Goal: Task Accomplishment & Management: Use online tool/utility

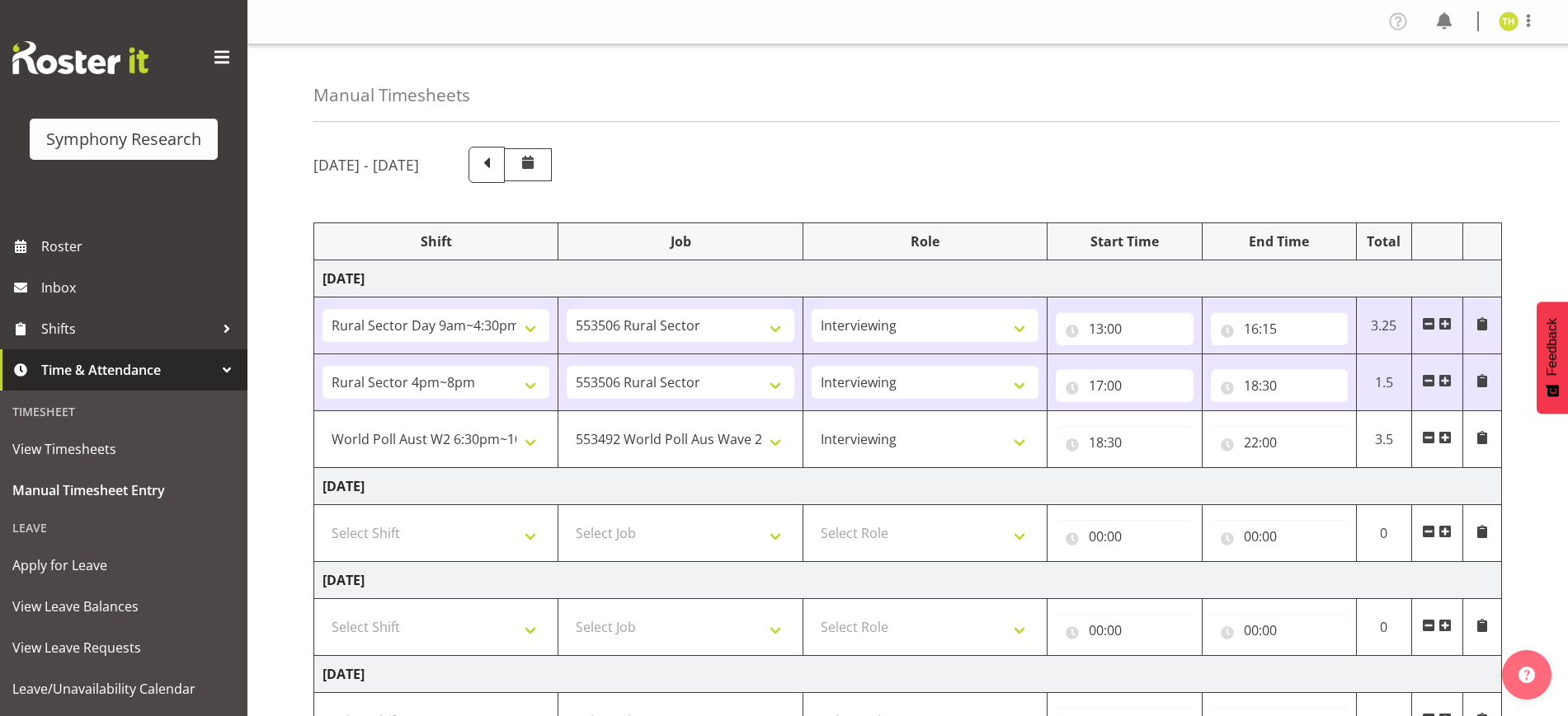
select select "81561"
select select "10587"
select select "47"
select select "81298"
select select "10587"
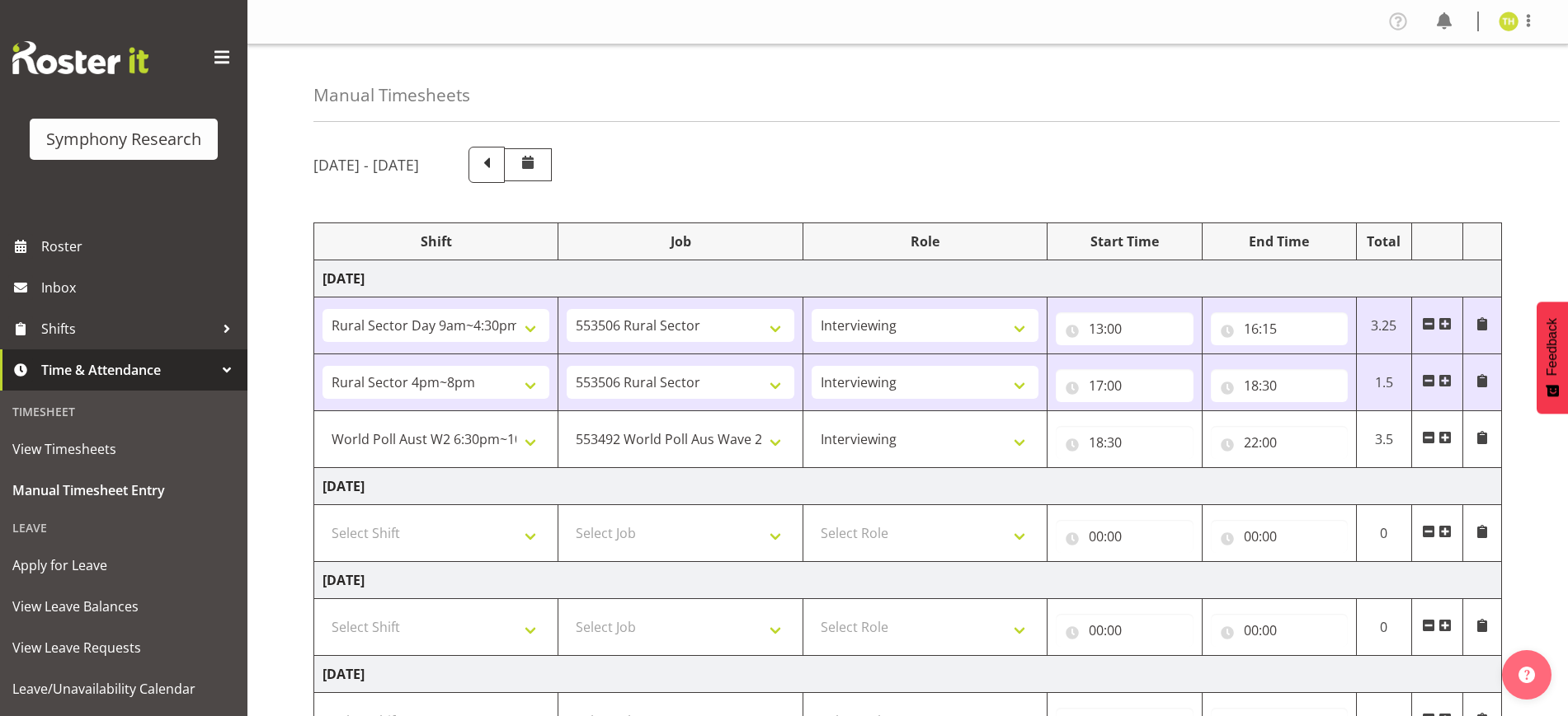
select select "47"
select select "56692"
select select "10499"
select select "47"
select select "22"
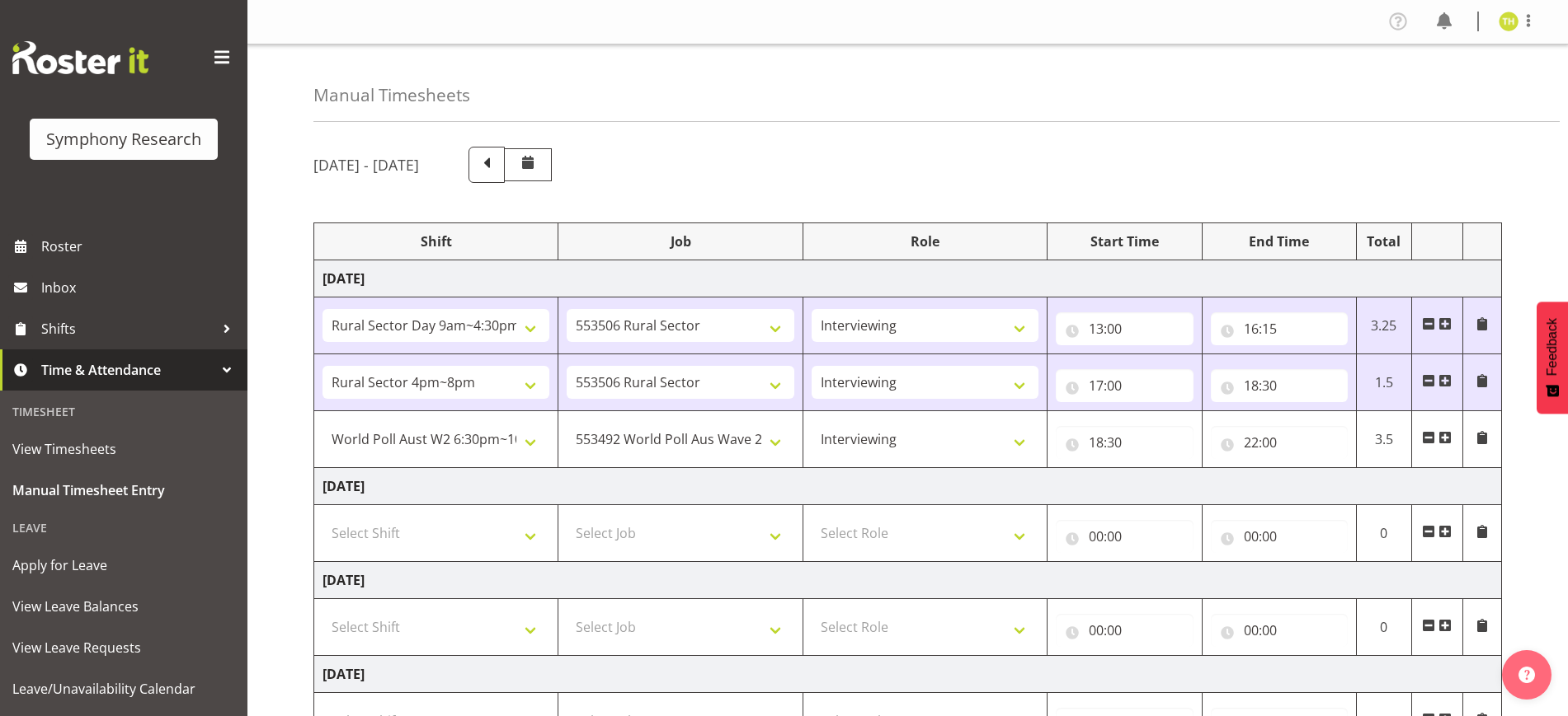
scroll to position [160, 0]
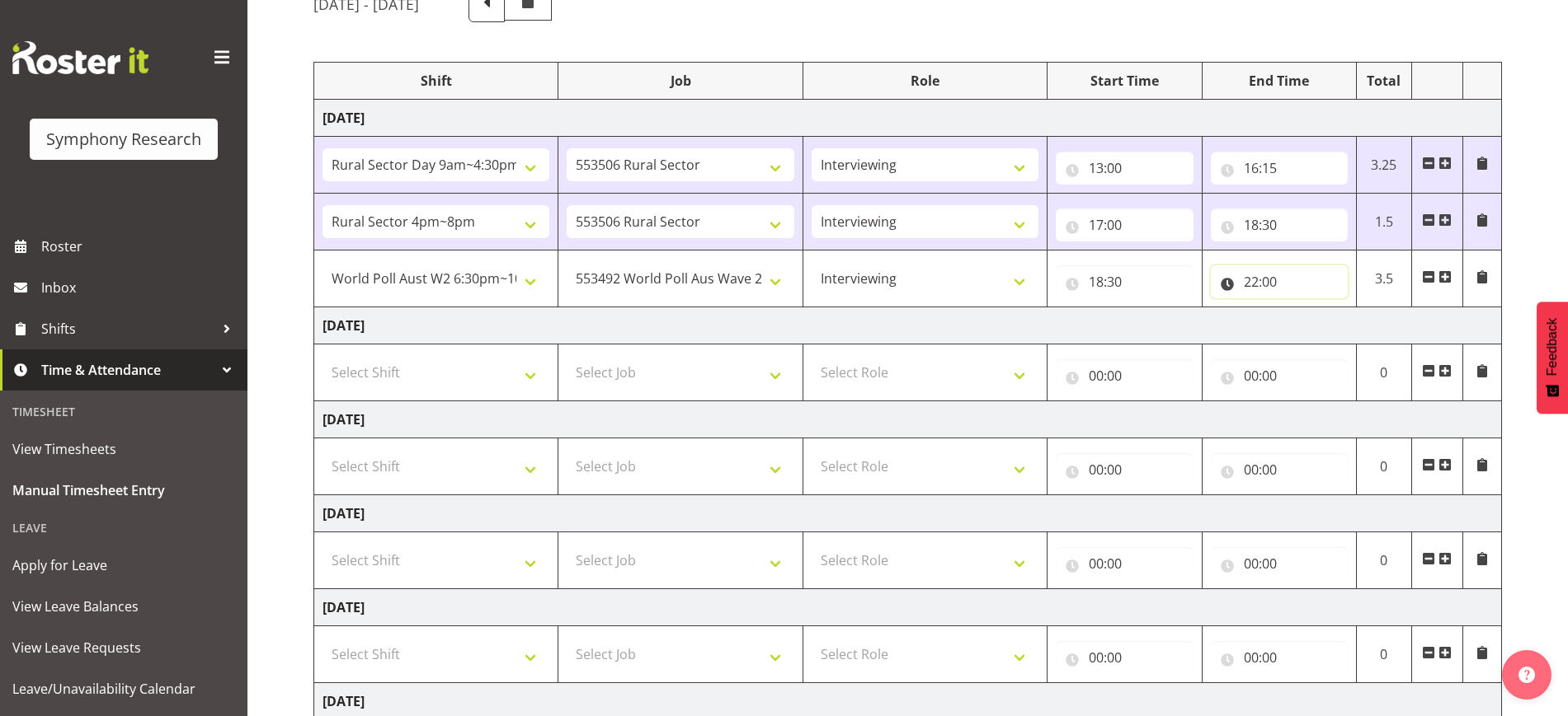
click at [1293, 284] on input "22:00" at bounding box center [1279, 281] width 137 height 33
click at [1362, 320] on select "00 01 02 03 04 05 06 07 08 09 10 11 12 13 14 15 16 17 18 19 20 21 22 23 24 25 2…" at bounding box center [1365, 324] width 37 height 33
select select "30"
click at [1347, 308] on select "00 01 02 03 04 05 06 07 08 09 10 11 12 13 14 15 16 17 18 19 20 21 22 23 24 25 2…" at bounding box center [1365, 324] width 37 height 33
type input "22:30"
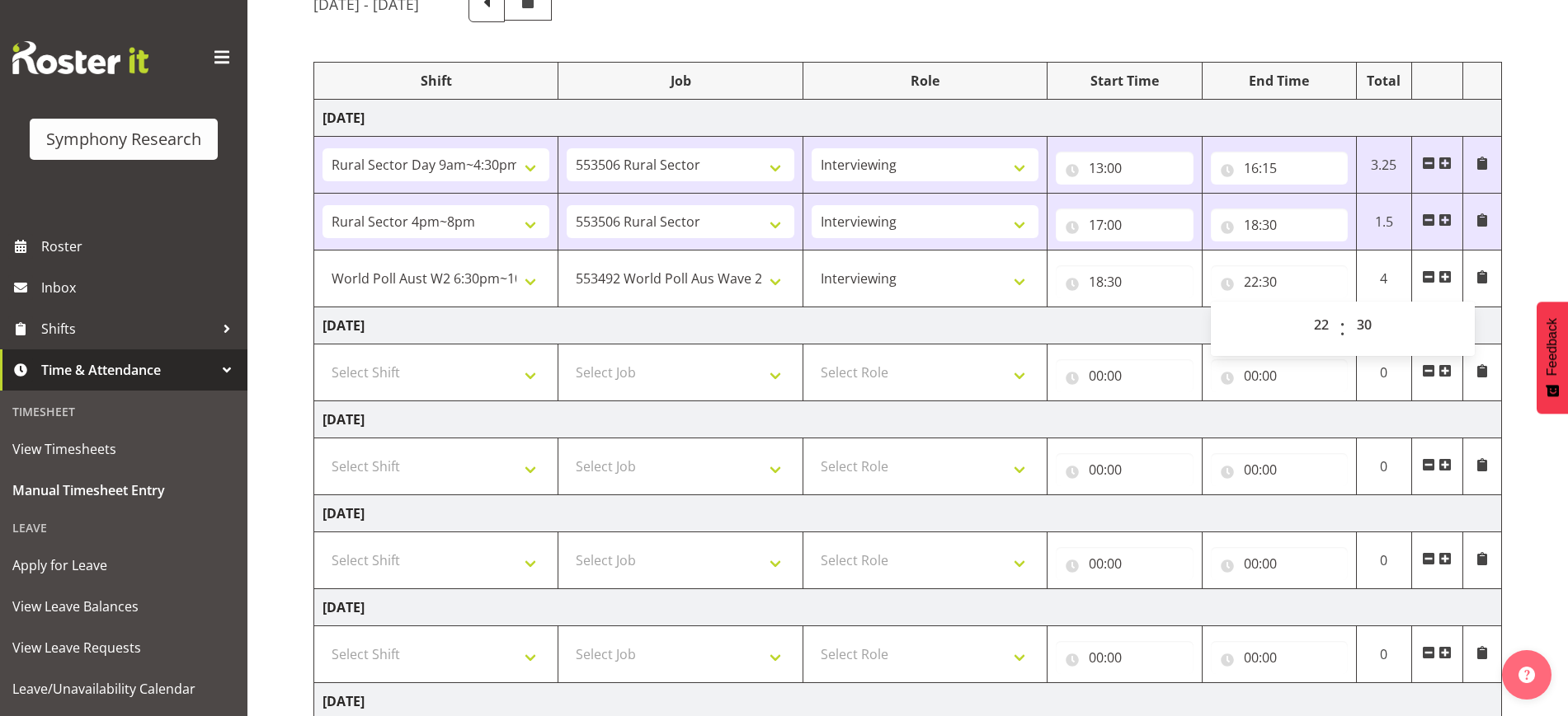
click at [1510, 195] on div "[DATE] - [DATE] Shift Job Role Start Time End Time Total [DATE] !!Weekend Resid…" at bounding box center [940, 469] width 1254 height 990
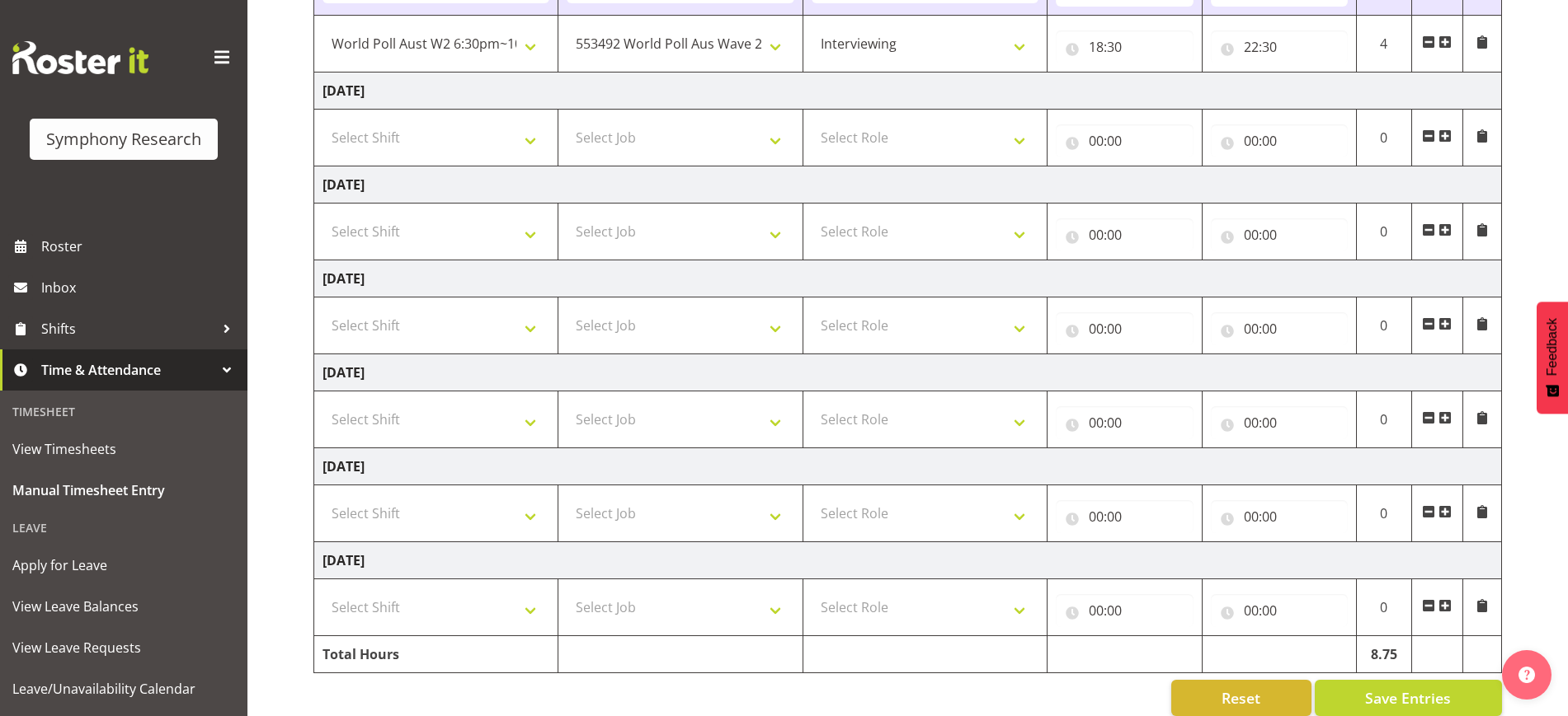
scroll to position [424, 0]
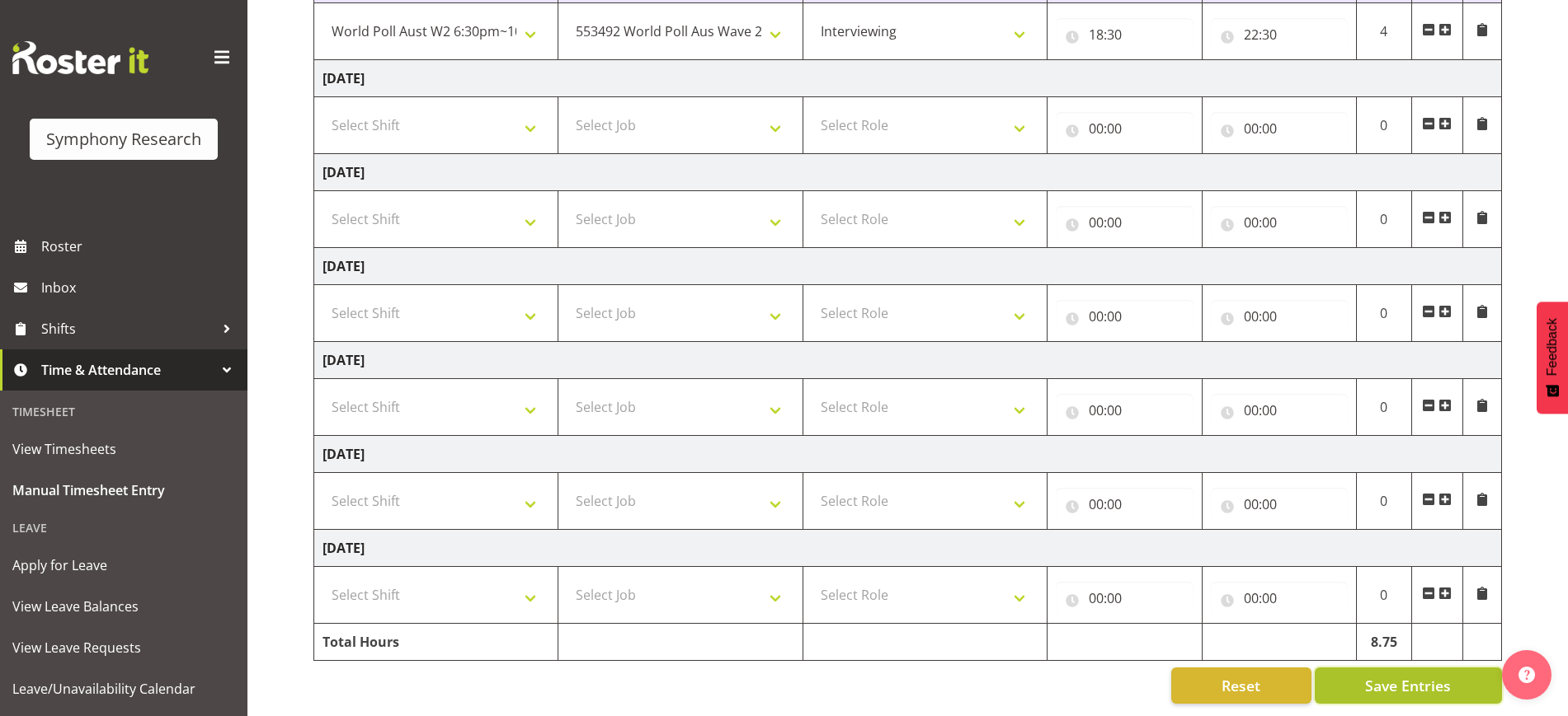
click at [1416, 675] on span "Save Entries" at bounding box center [1408, 686] width 86 height 22
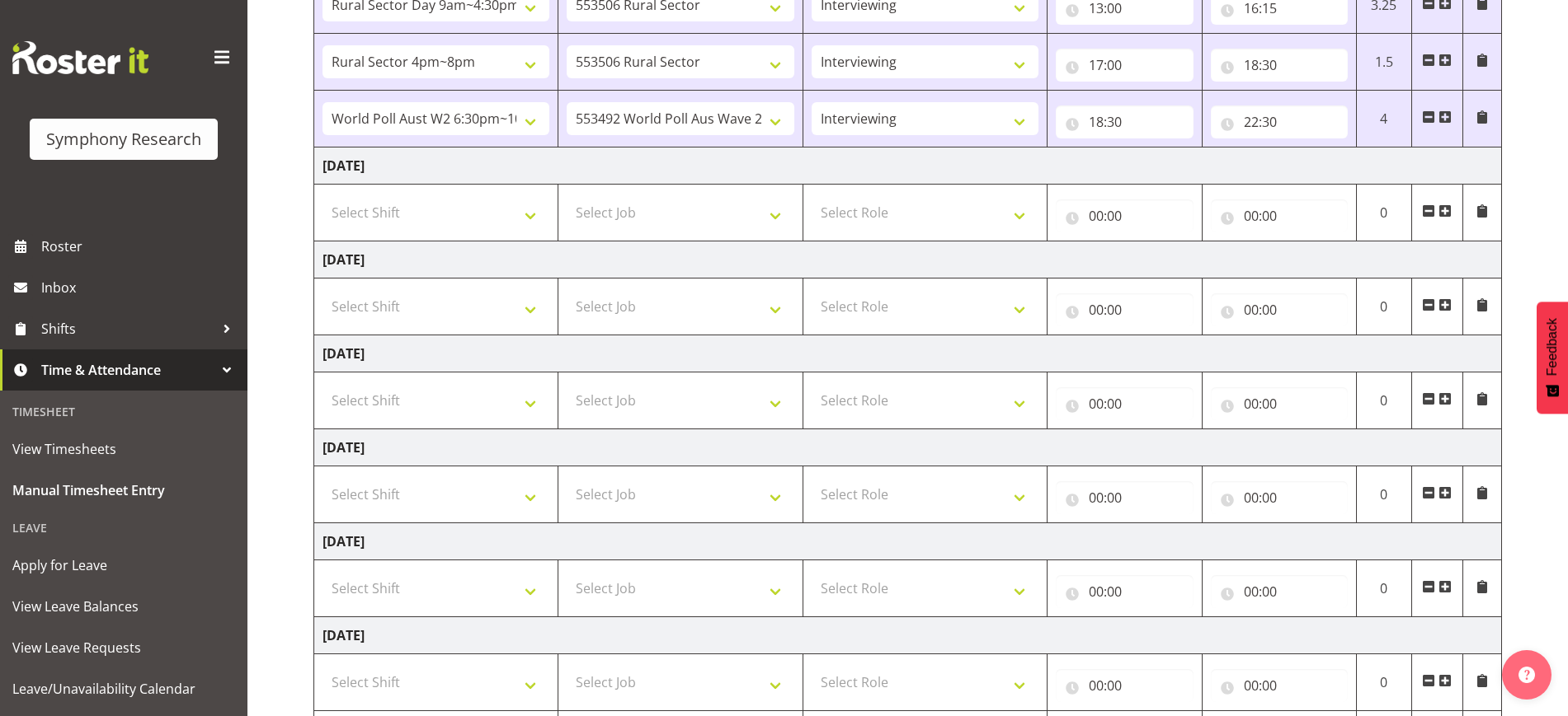
scroll to position [115, 0]
